Goal: Find specific page/section: Find specific page/section

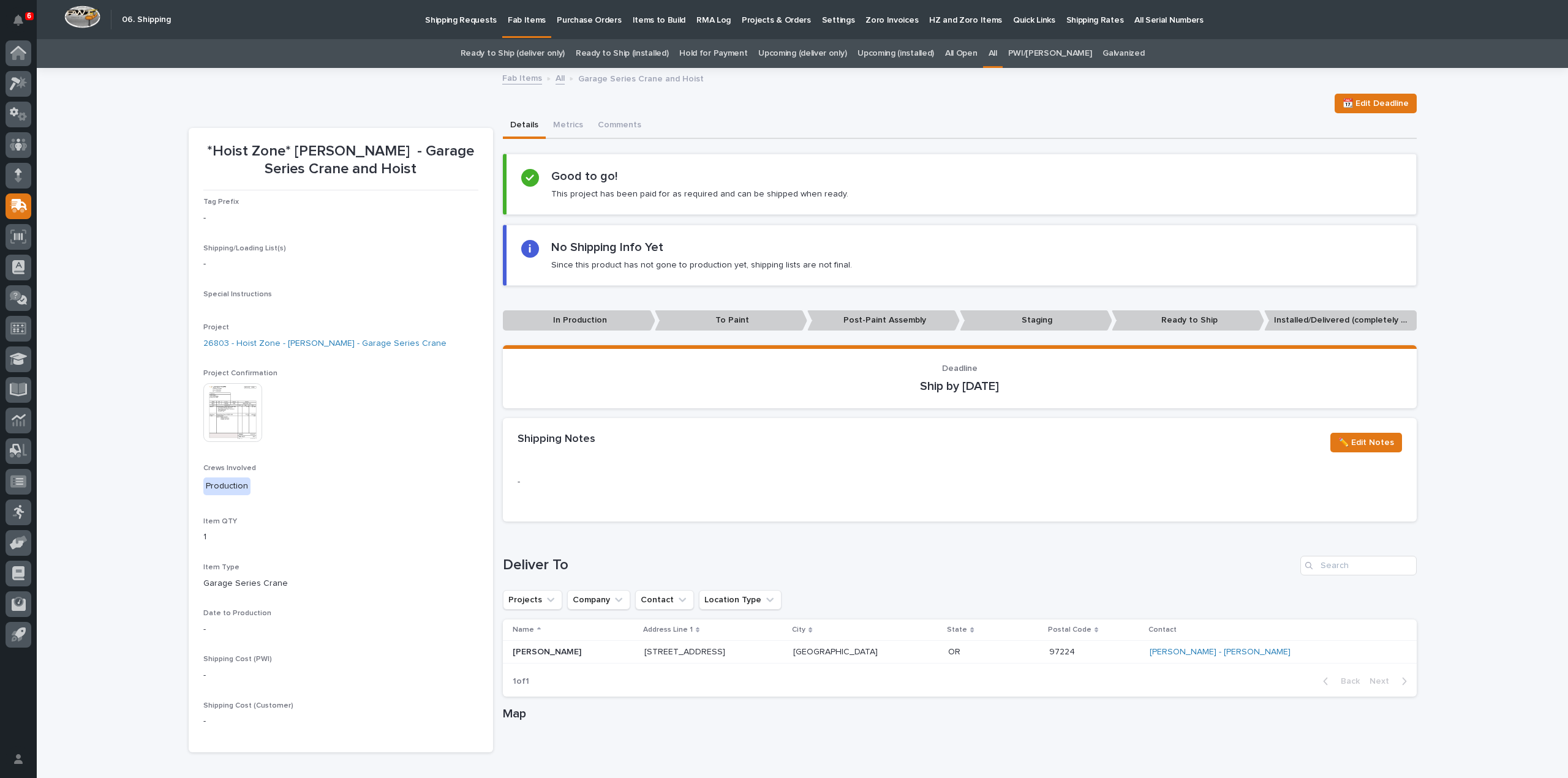
click at [997, 55] on link "All" at bounding box center [993, 54] width 9 height 29
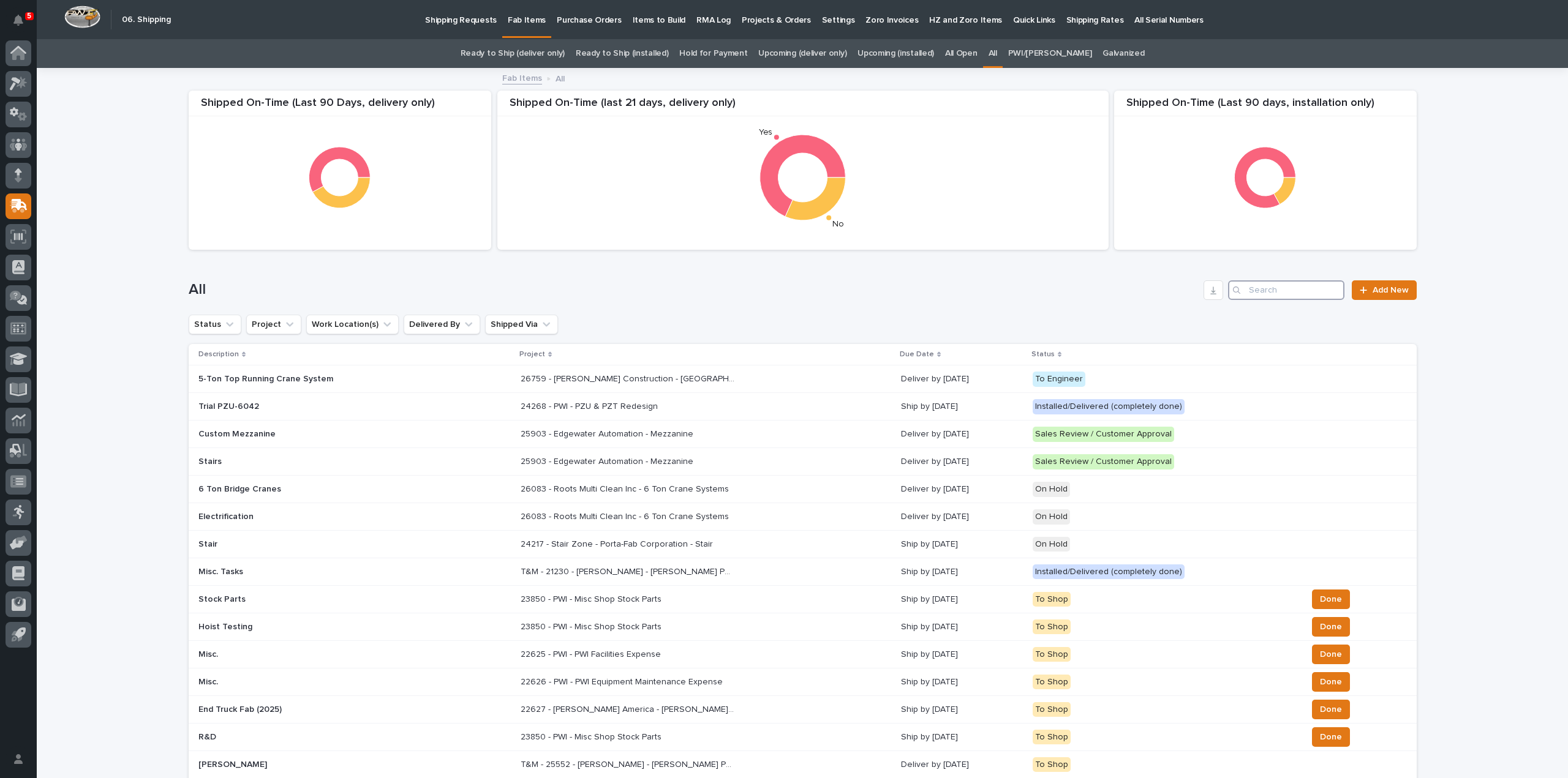
click at [1266, 293] on input "Search" at bounding box center [1286, 291] width 116 height 20
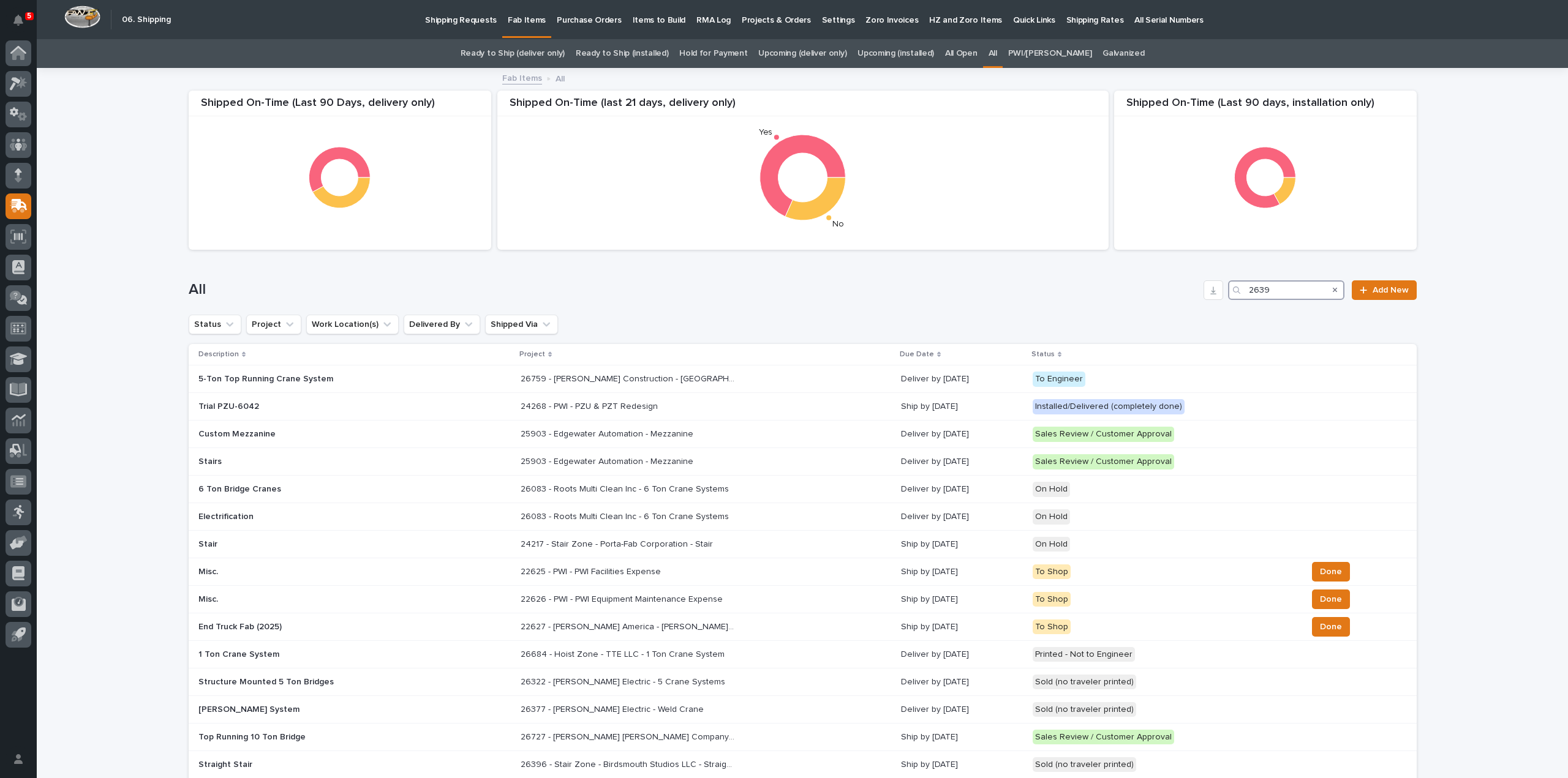
type input "26392"
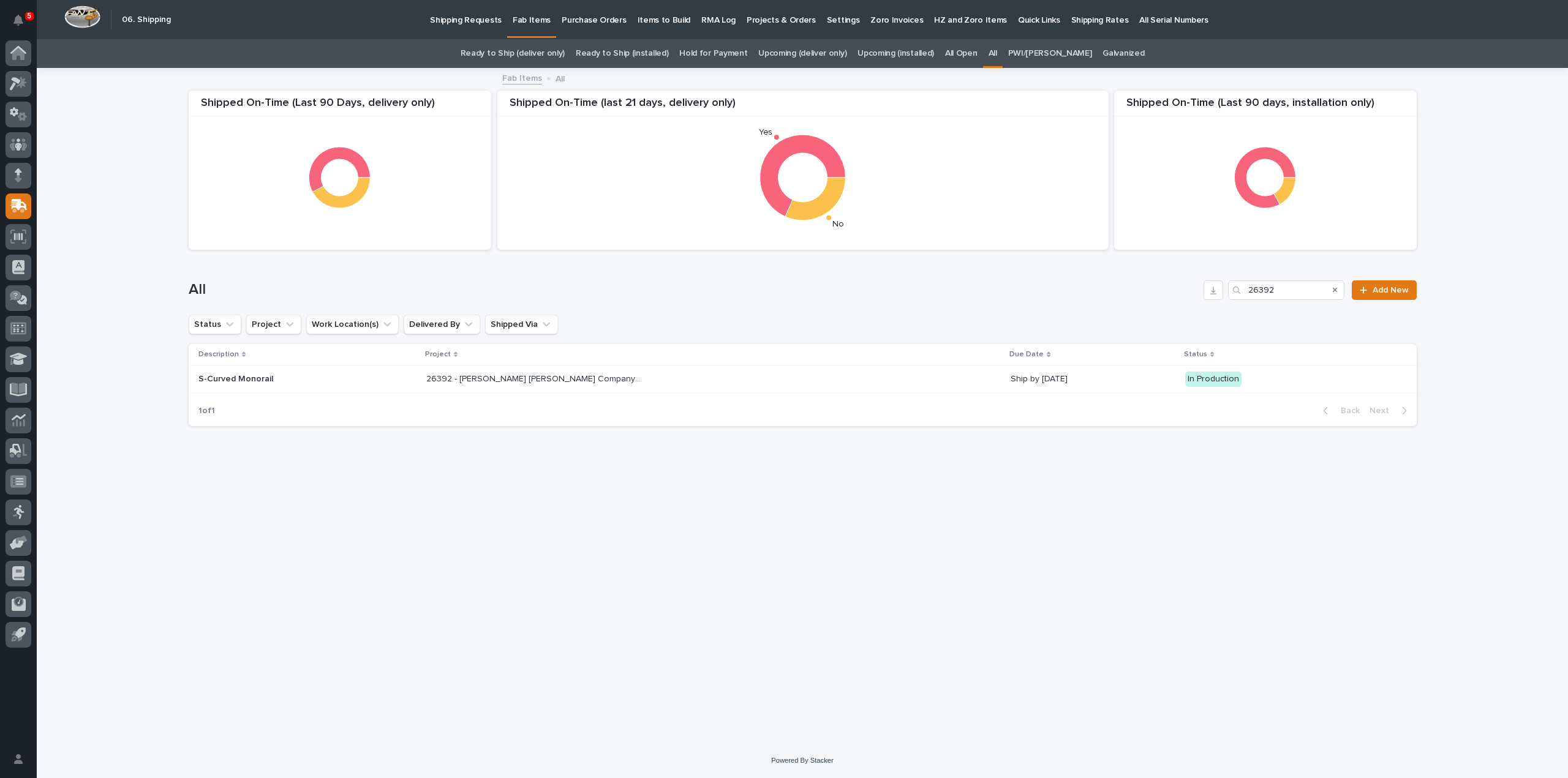
click at [515, 374] on p "26392 - [PERSON_NAME] [PERSON_NAME] Company - S-Curved Monorail" at bounding box center [534, 378] width 217 height 13
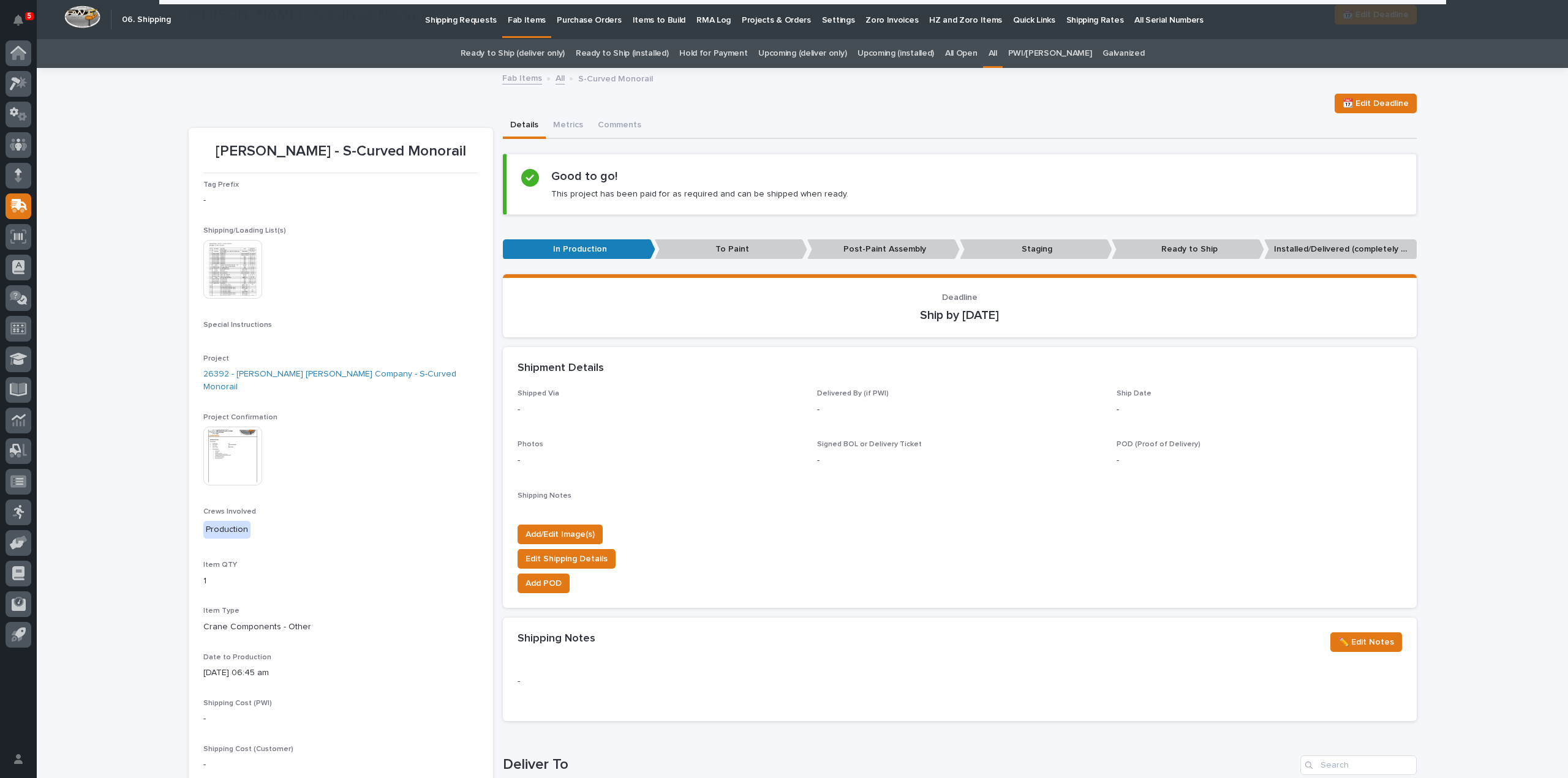
scroll to position [488, 0]
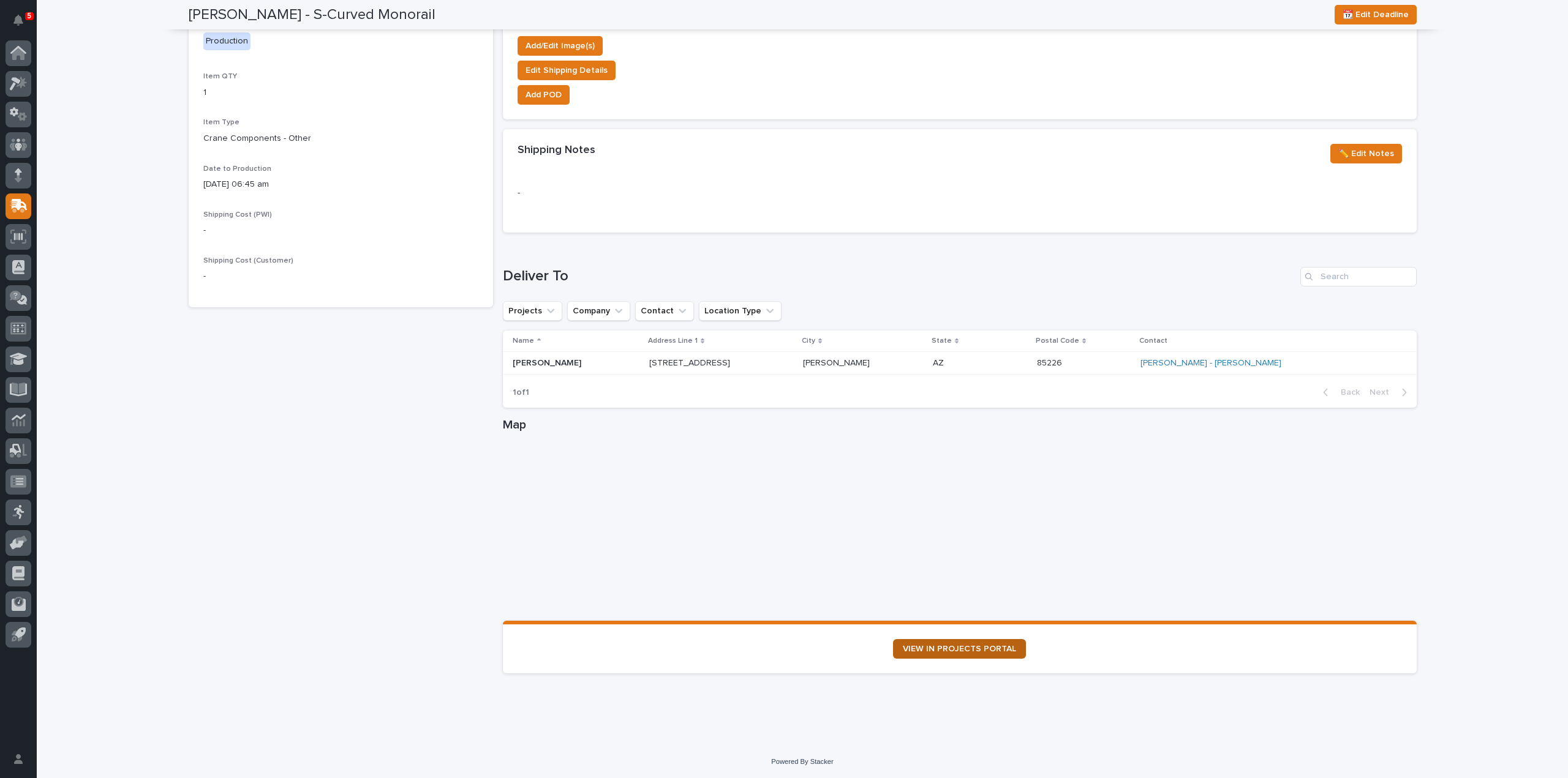
click at [1005, 655] on link "VIEW IN PROJECTS PORTAL" at bounding box center [960, 649] width 133 height 20
